Goal: Find specific page/section: Find specific page/section

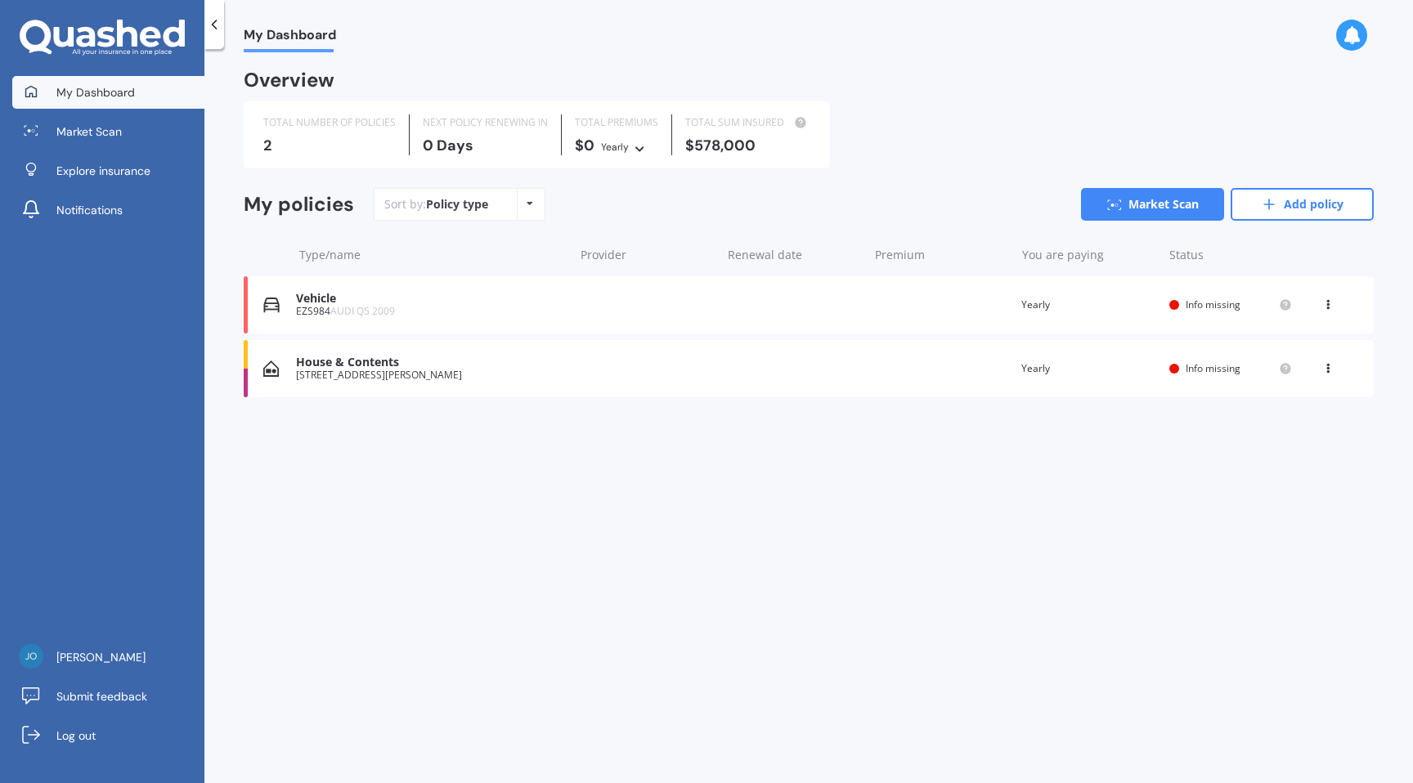
click at [514, 370] on div "[STREET_ADDRESS][PERSON_NAME]" at bounding box center [430, 375] width 269 height 11
